Goal: Navigation & Orientation: Understand site structure

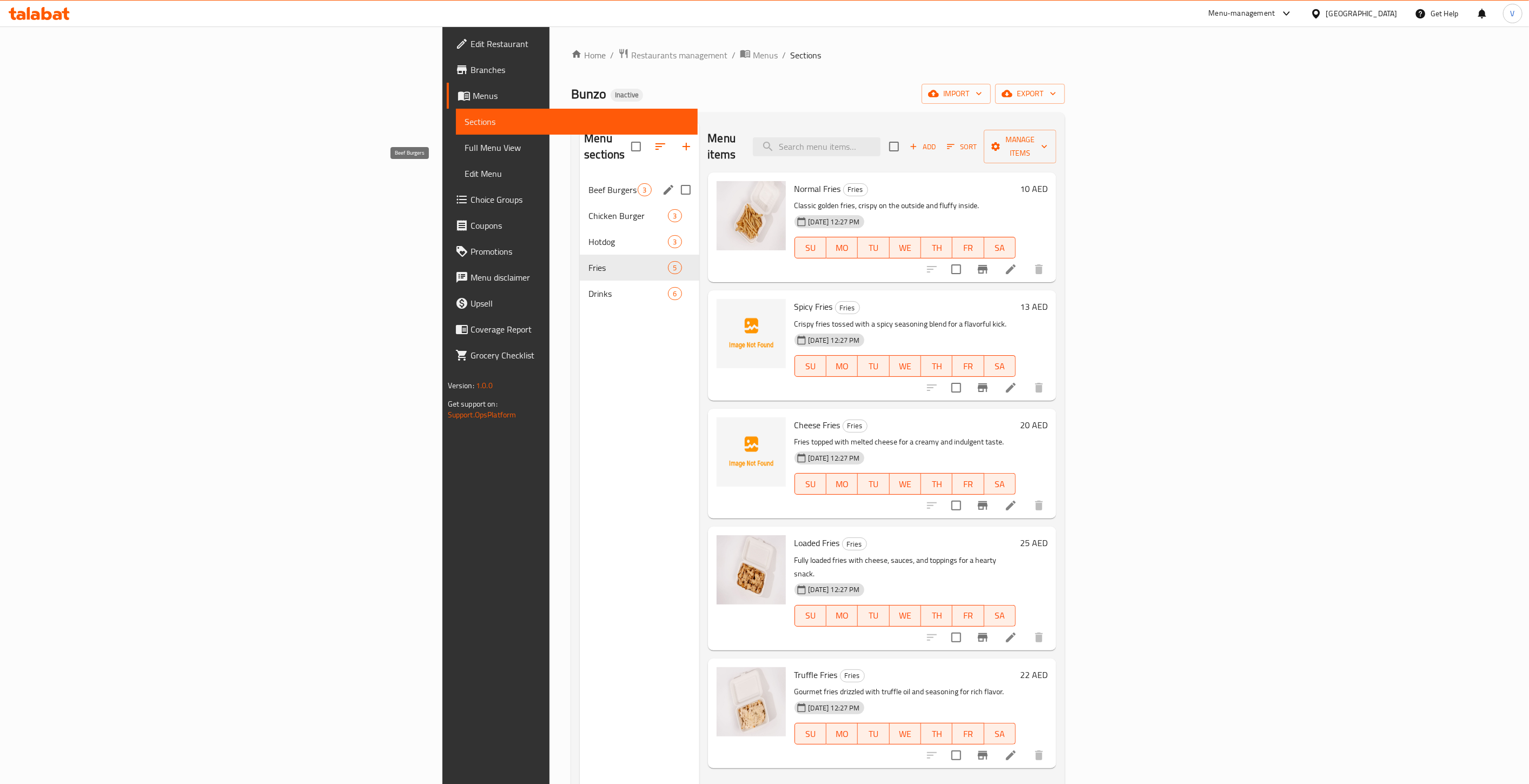
click at [580, 177] on div "Beef Burgers 3" at bounding box center [639, 190] width 119 height 26
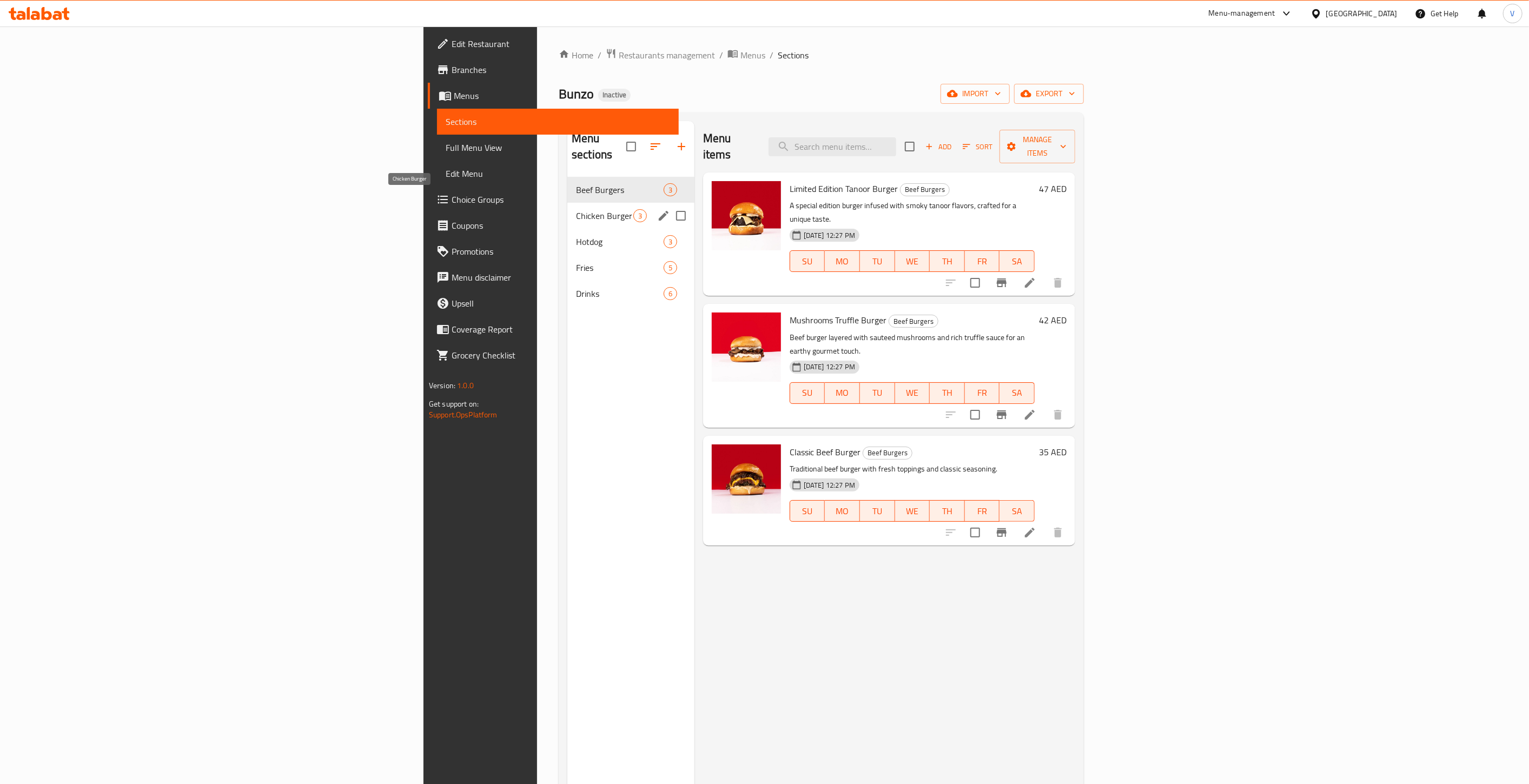
click at [576, 210] on span "Chicken Burger" at bounding box center [604, 216] width 58 height 13
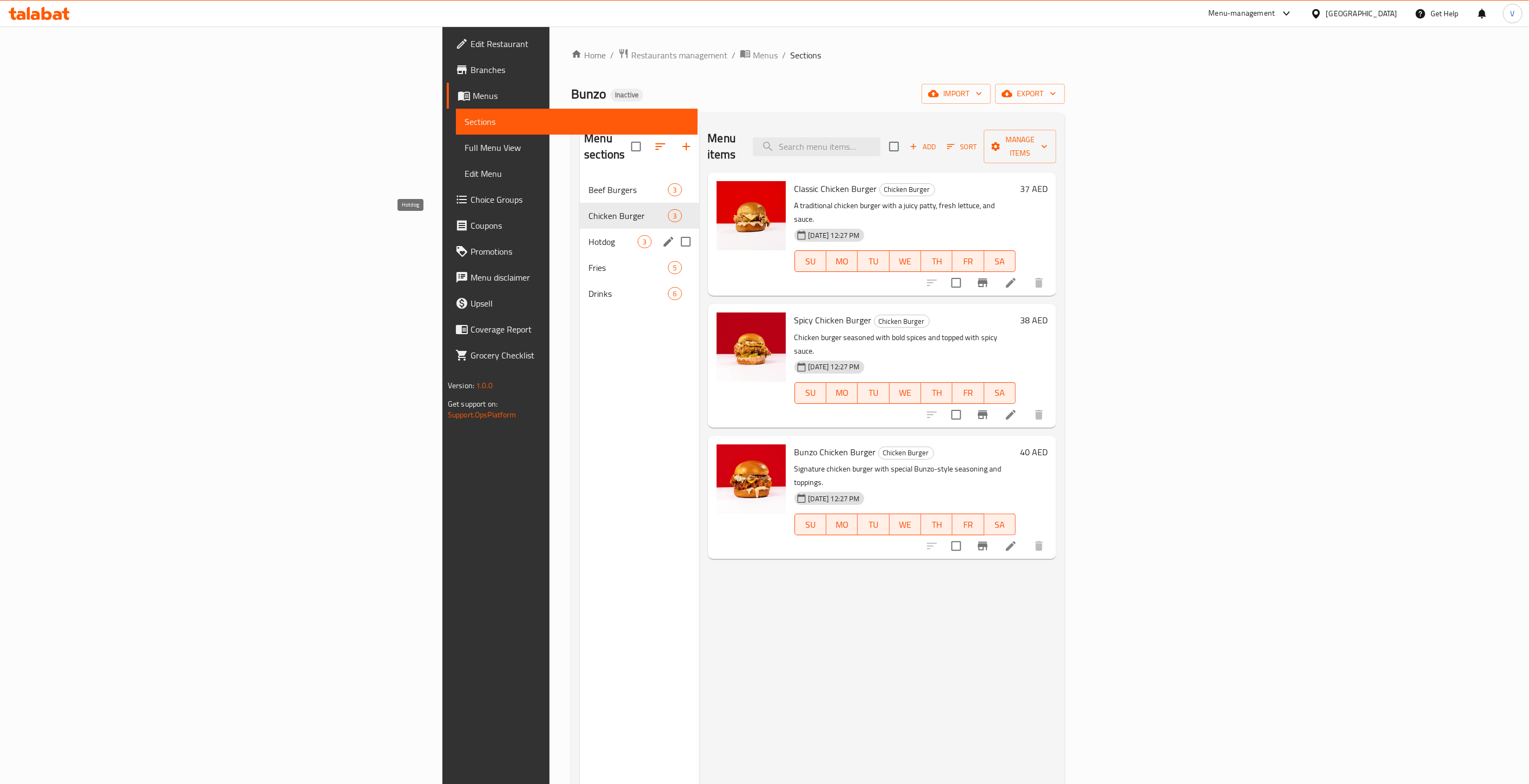
click at [588, 235] on span "Hotdog" at bounding box center [613, 242] width 49 height 13
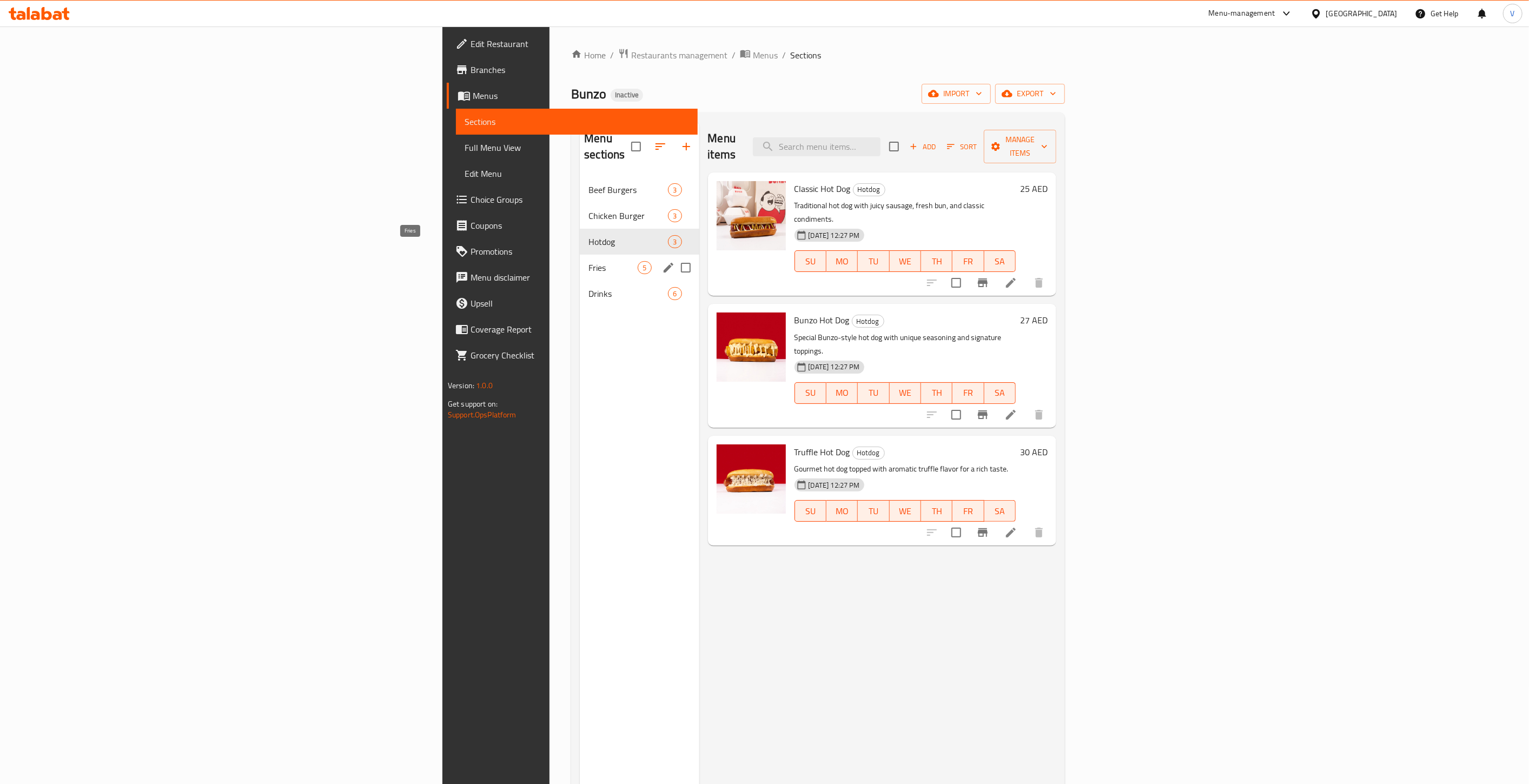
click at [588, 261] on span "Fries" at bounding box center [613, 268] width 49 height 13
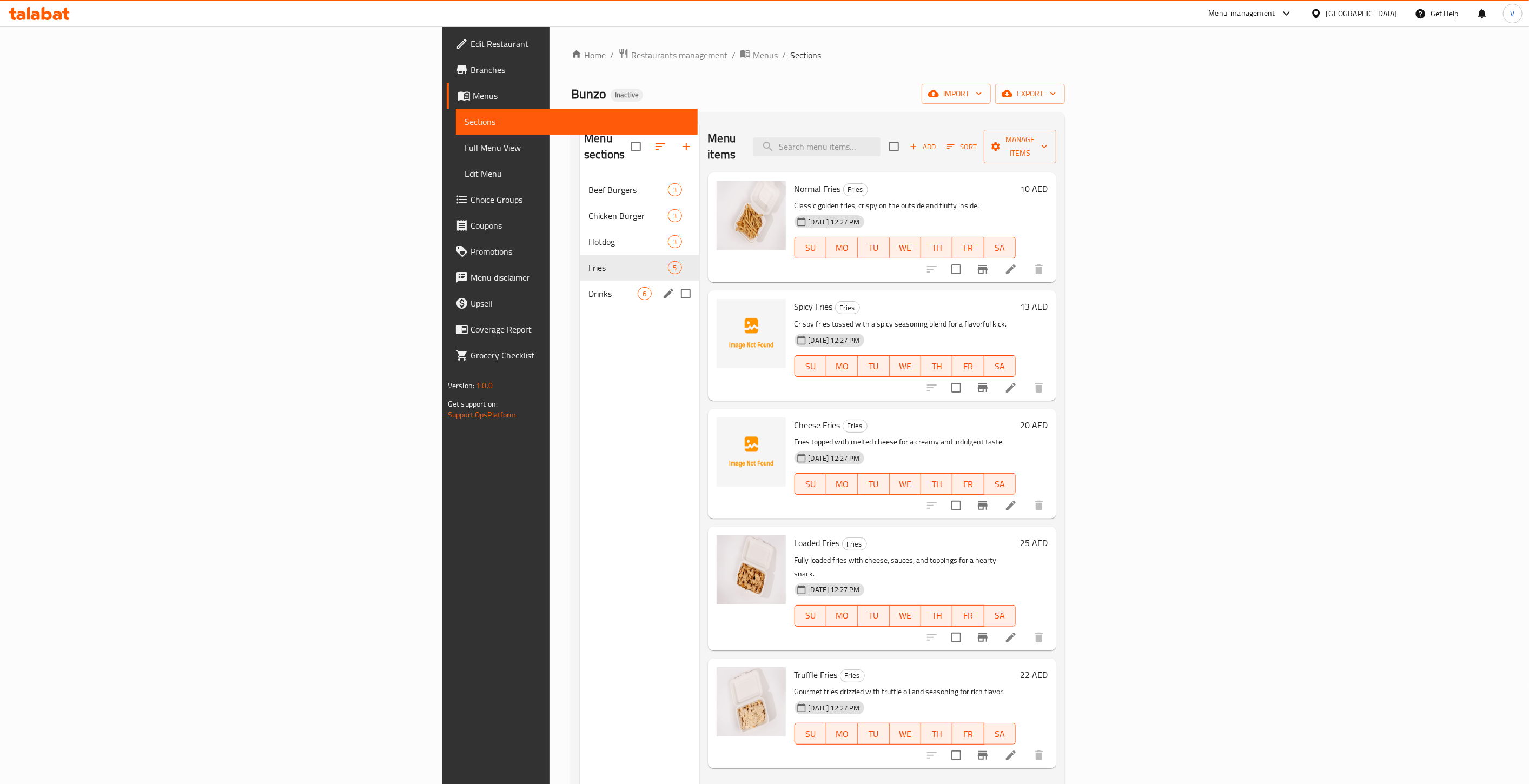
click at [588, 287] on span "Drinks" at bounding box center [613, 294] width 49 height 13
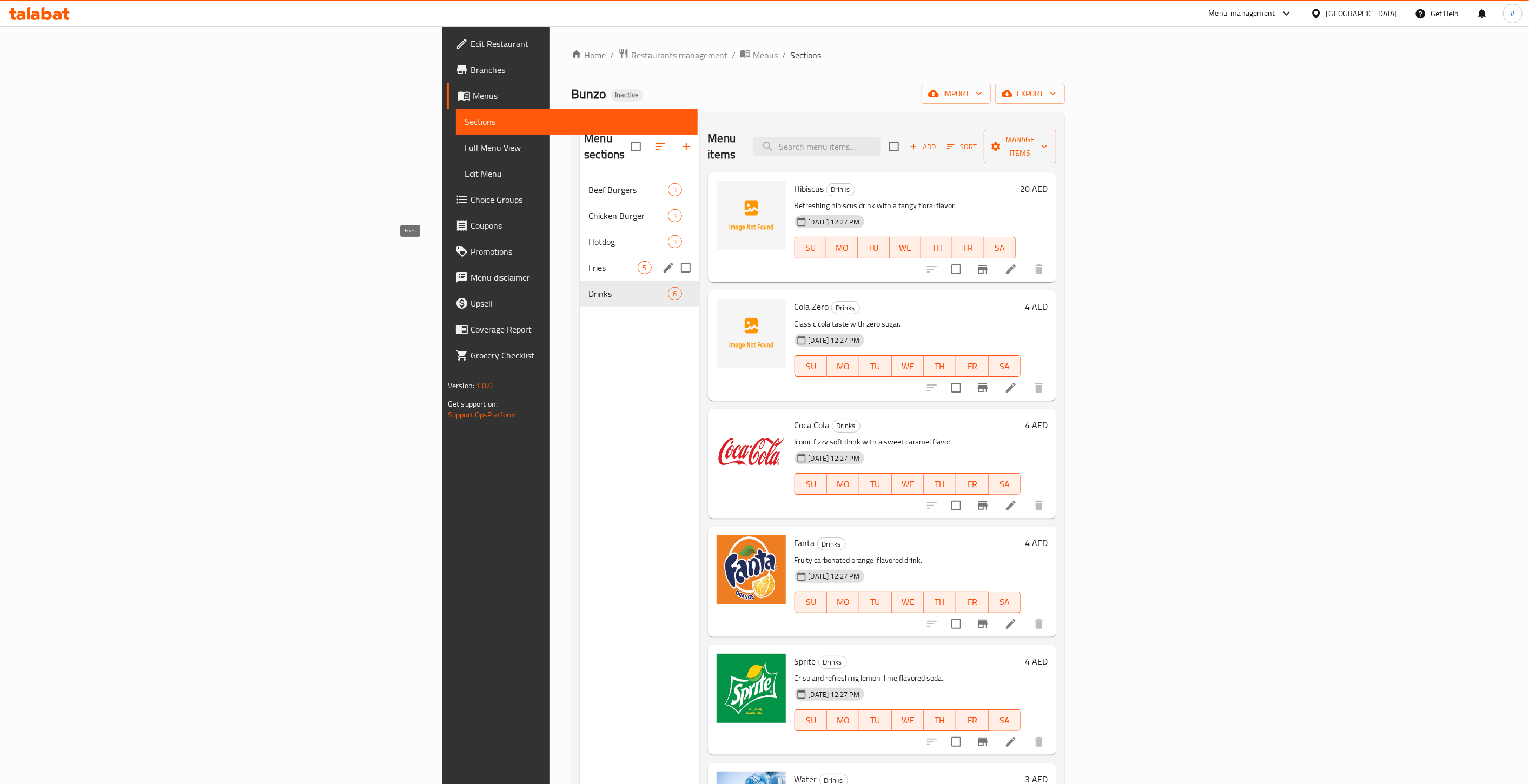
click at [588, 261] on span "Fries" at bounding box center [613, 268] width 49 height 13
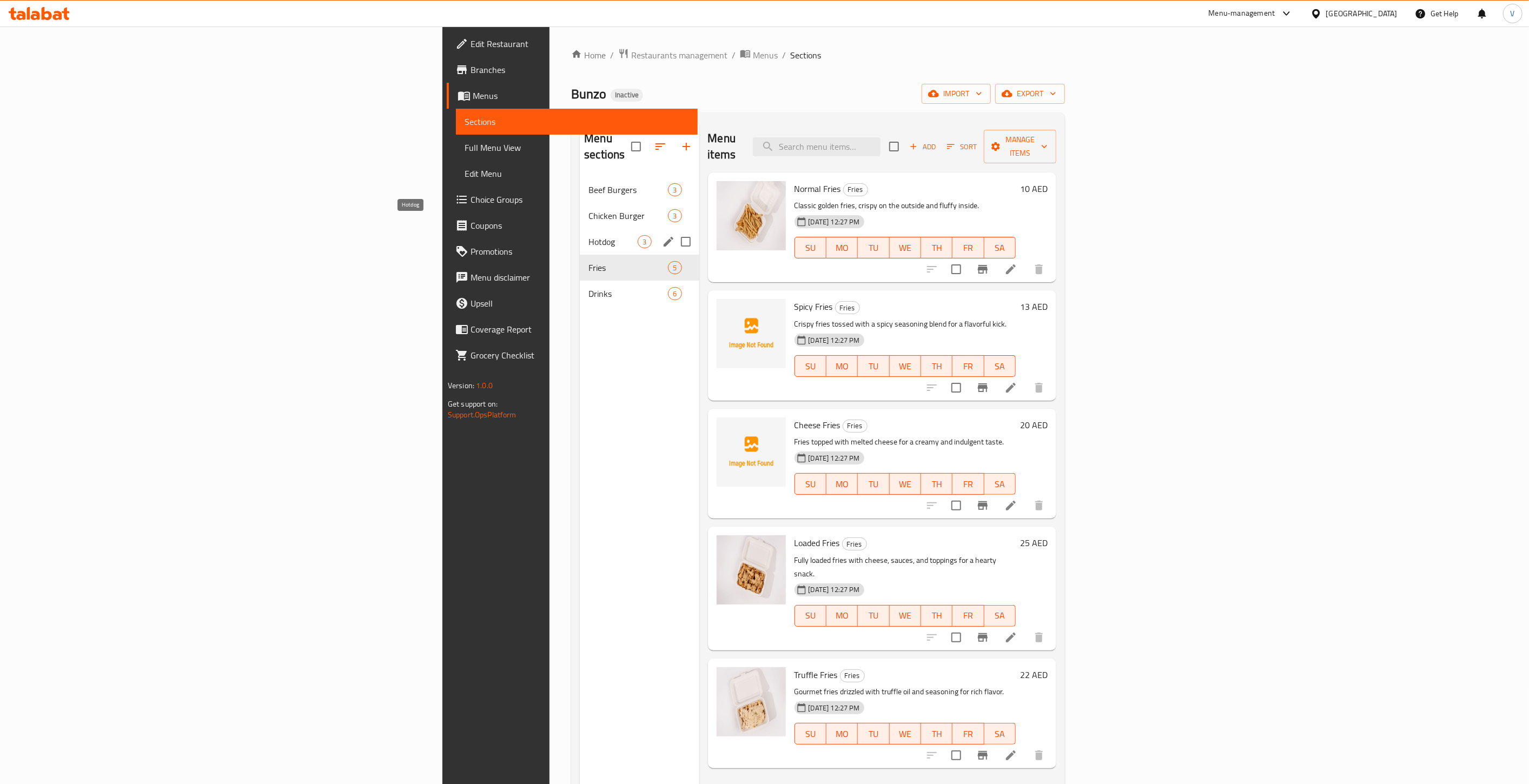
click at [588, 235] on span "Hotdog" at bounding box center [613, 242] width 49 height 13
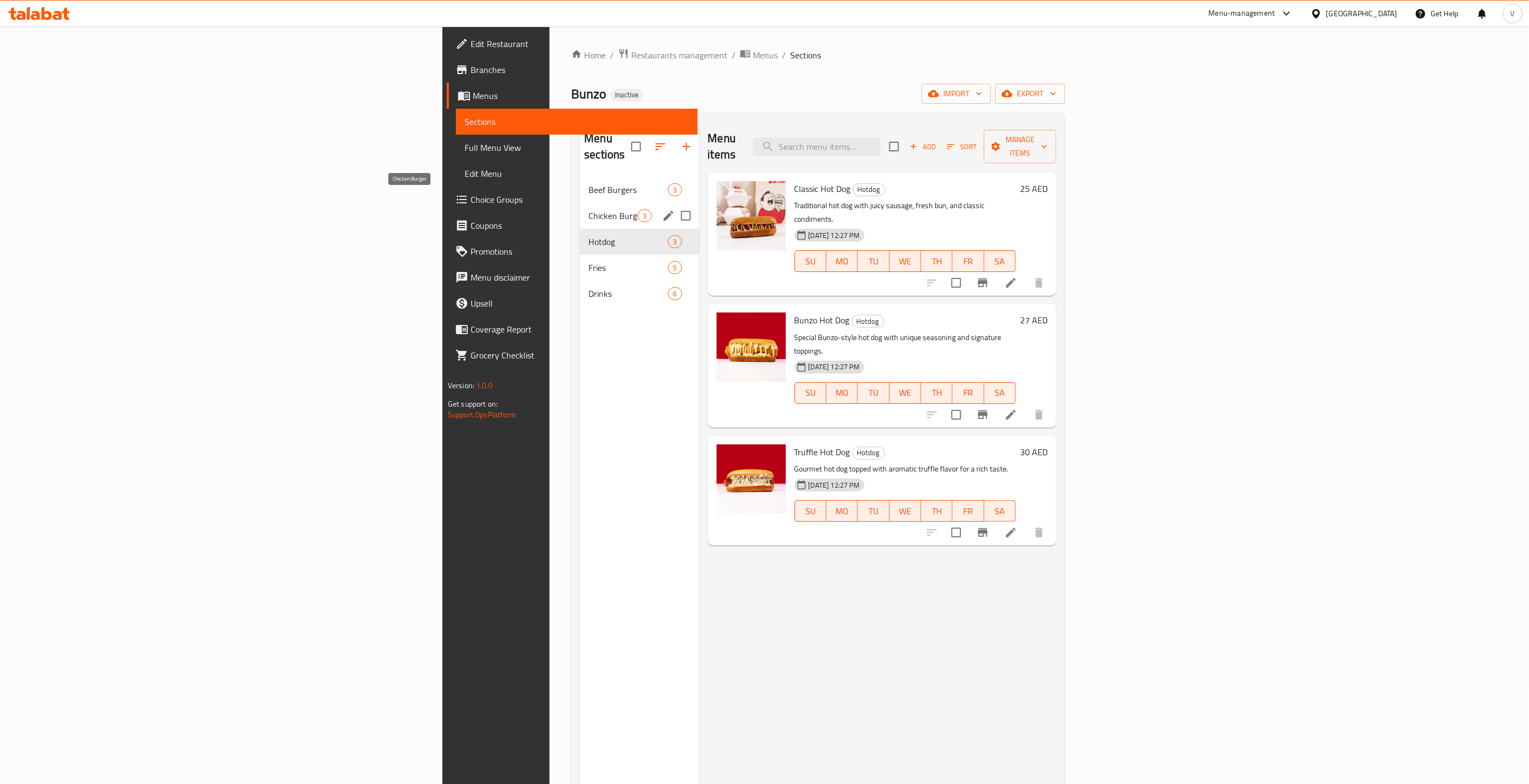
click at [588, 210] on span "Chicken Burger" at bounding box center [613, 216] width 49 height 13
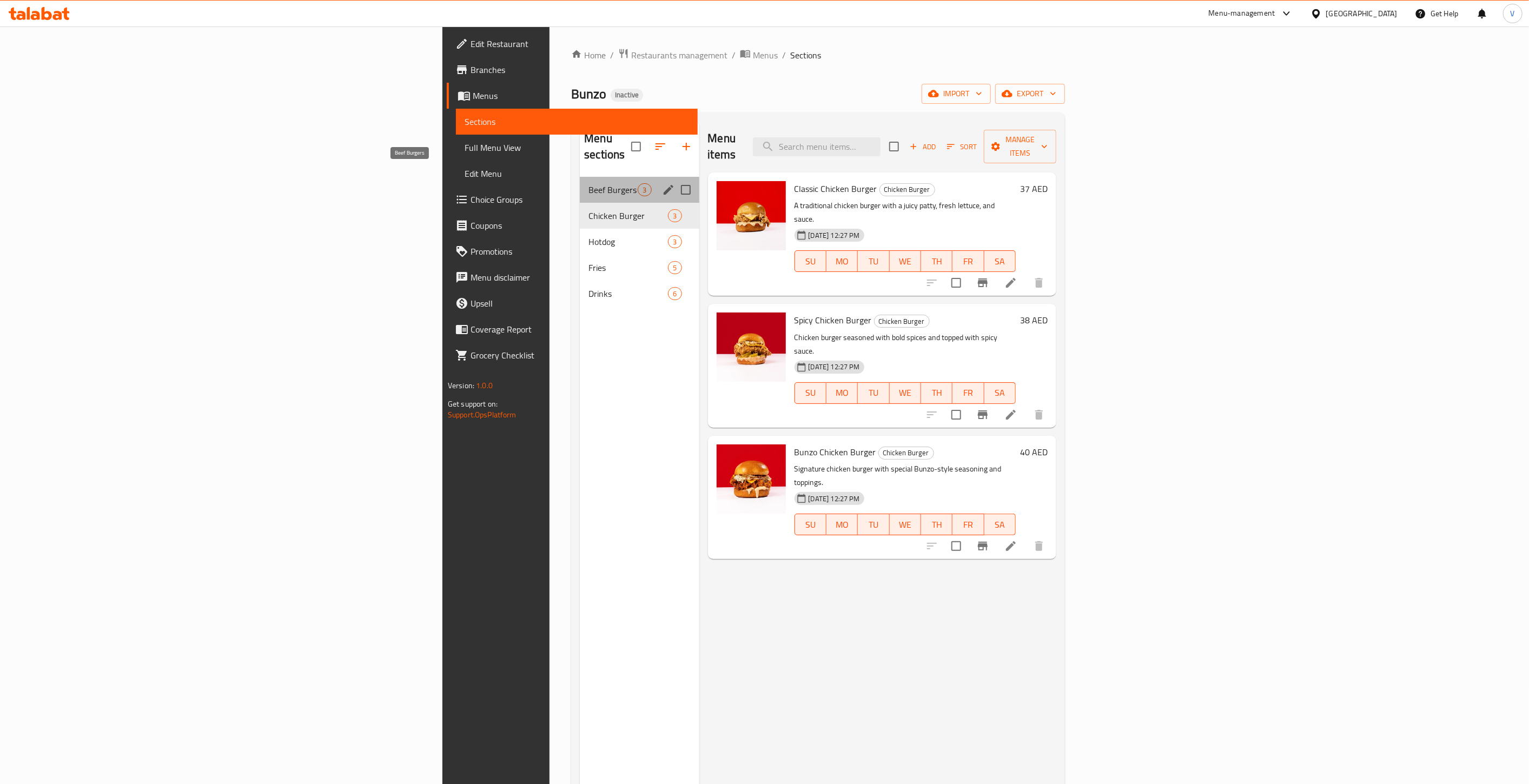
click at [588, 183] on span "Beef Burgers" at bounding box center [613, 190] width 49 height 13
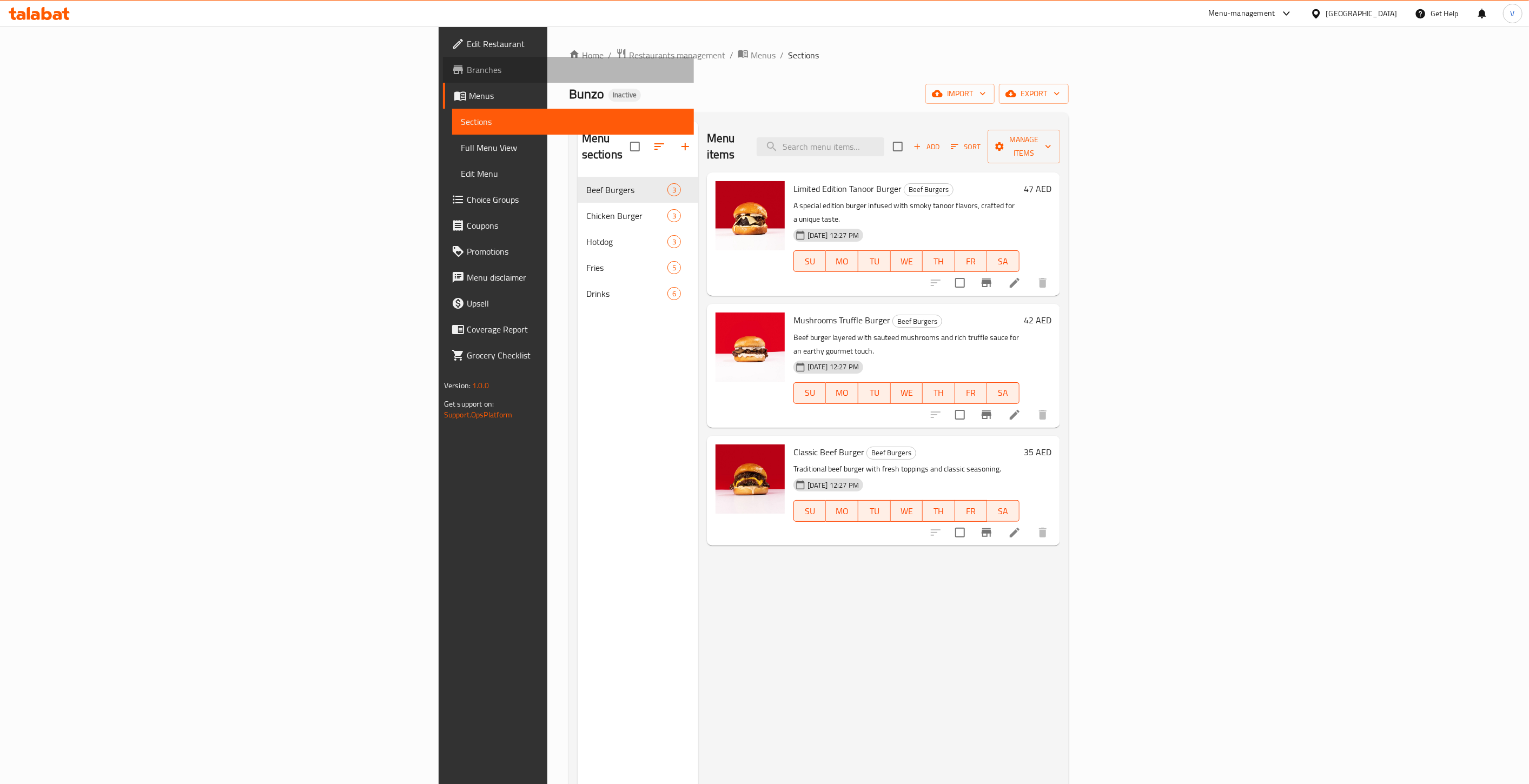
click at [467, 67] on span "Branches" at bounding box center [576, 70] width 218 height 13
